Goal: Navigation & Orientation: Understand site structure

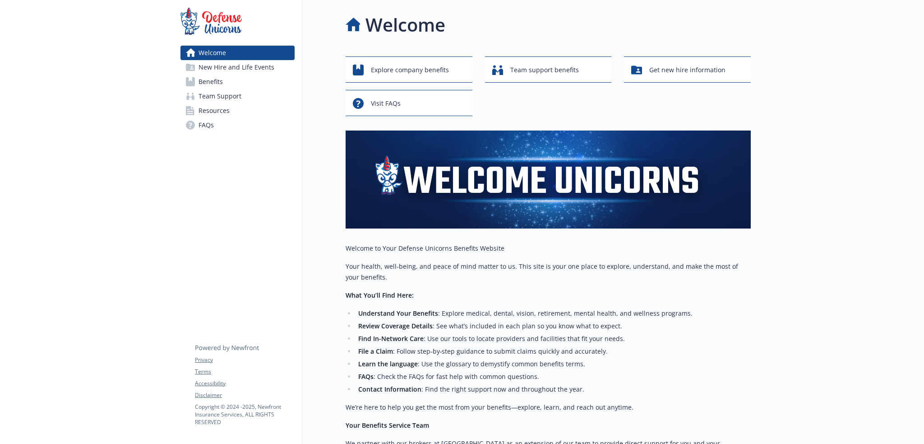
click at [231, 69] on span "New Hire and Life Events" at bounding box center [237, 67] width 76 height 14
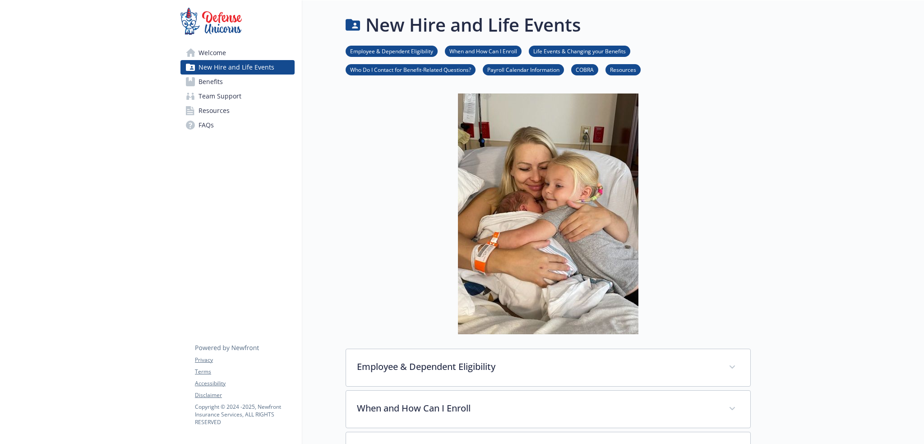
click at [200, 83] on span "Benefits" at bounding box center [211, 81] width 24 height 14
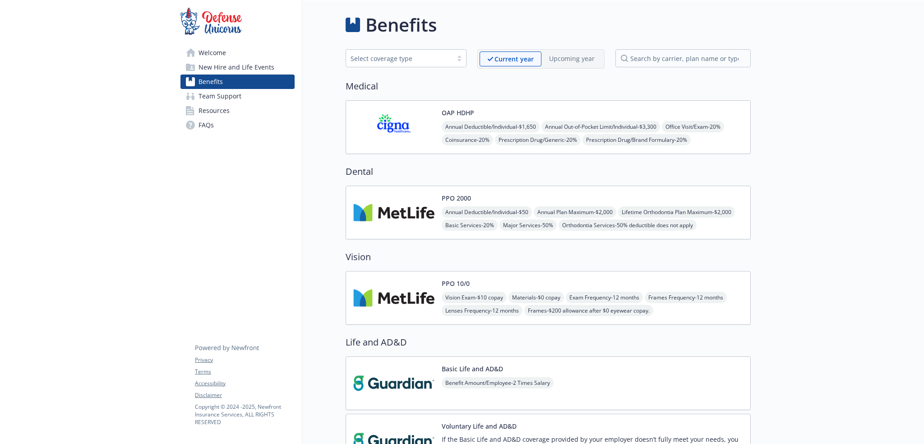
click at [214, 95] on span "Team Support" at bounding box center [220, 96] width 43 height 14
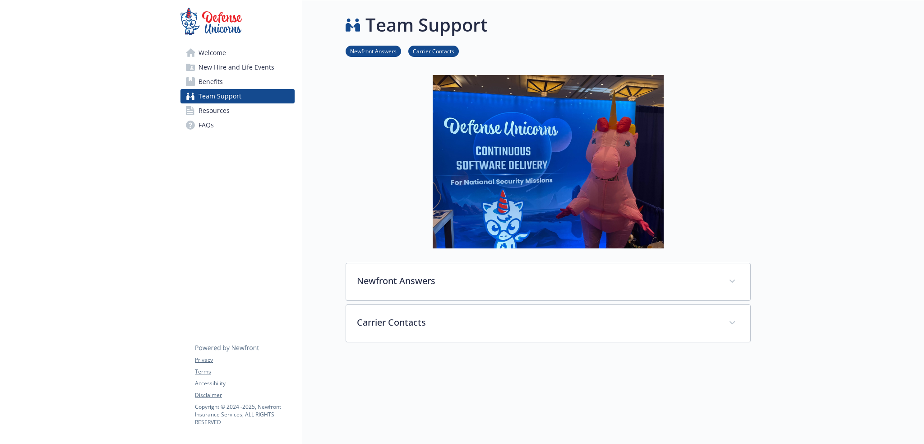
click at [233, 114] on link "Resources" at bounding box center [238, 110] width 114 height 14
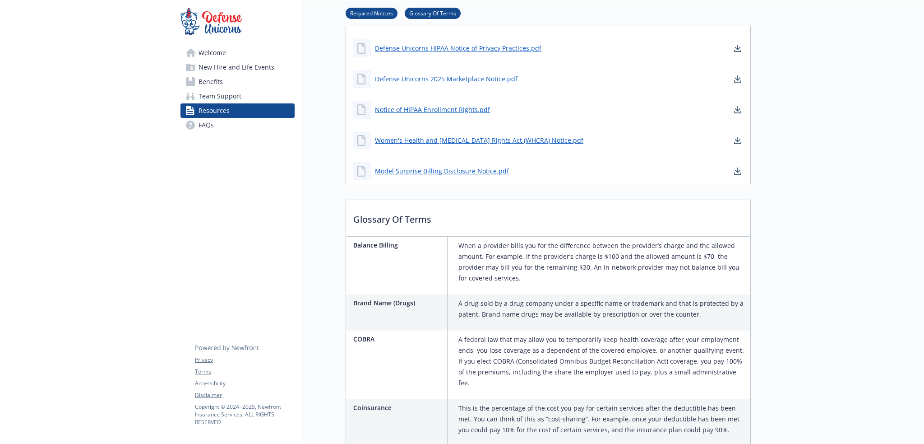
scroll to position [166, 0]
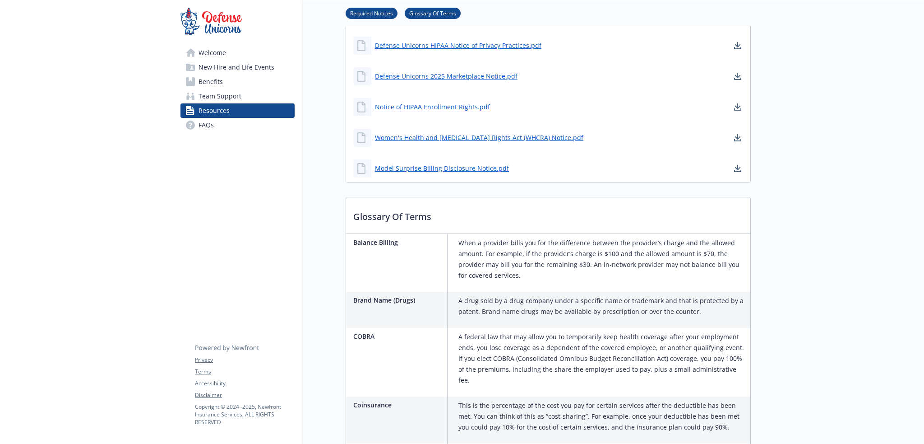
click at [243, 128] on link "FAQs" at bounding box center [238, 125] width 114 height 14
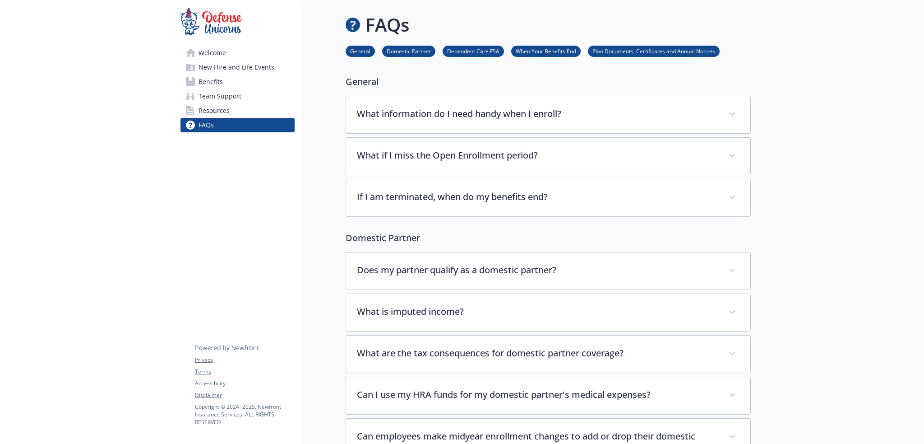
click at [246, 52] on link "Welcome" at bounding box center [238, 53] width 114 height 14
